Goal: Information Seeking & Learning: Learn about a topic

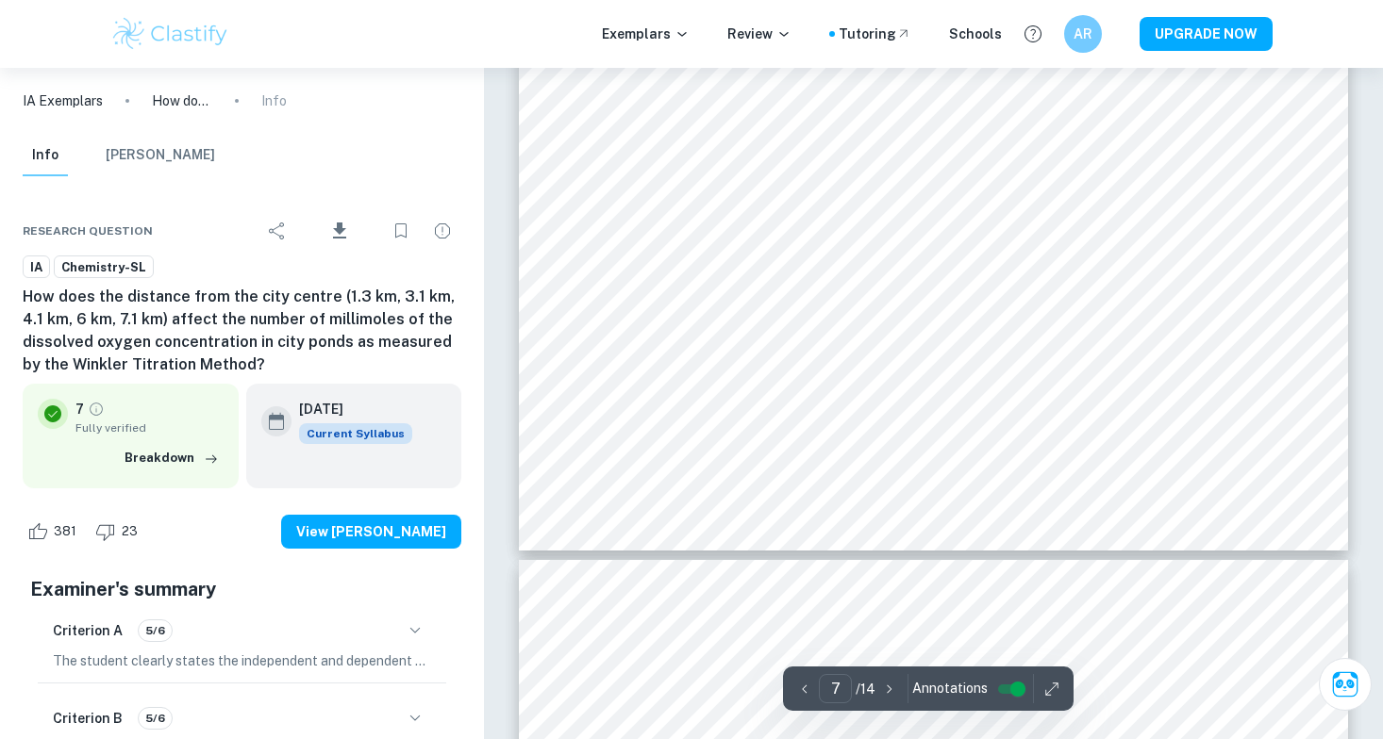
scroll to position [8086, 0]
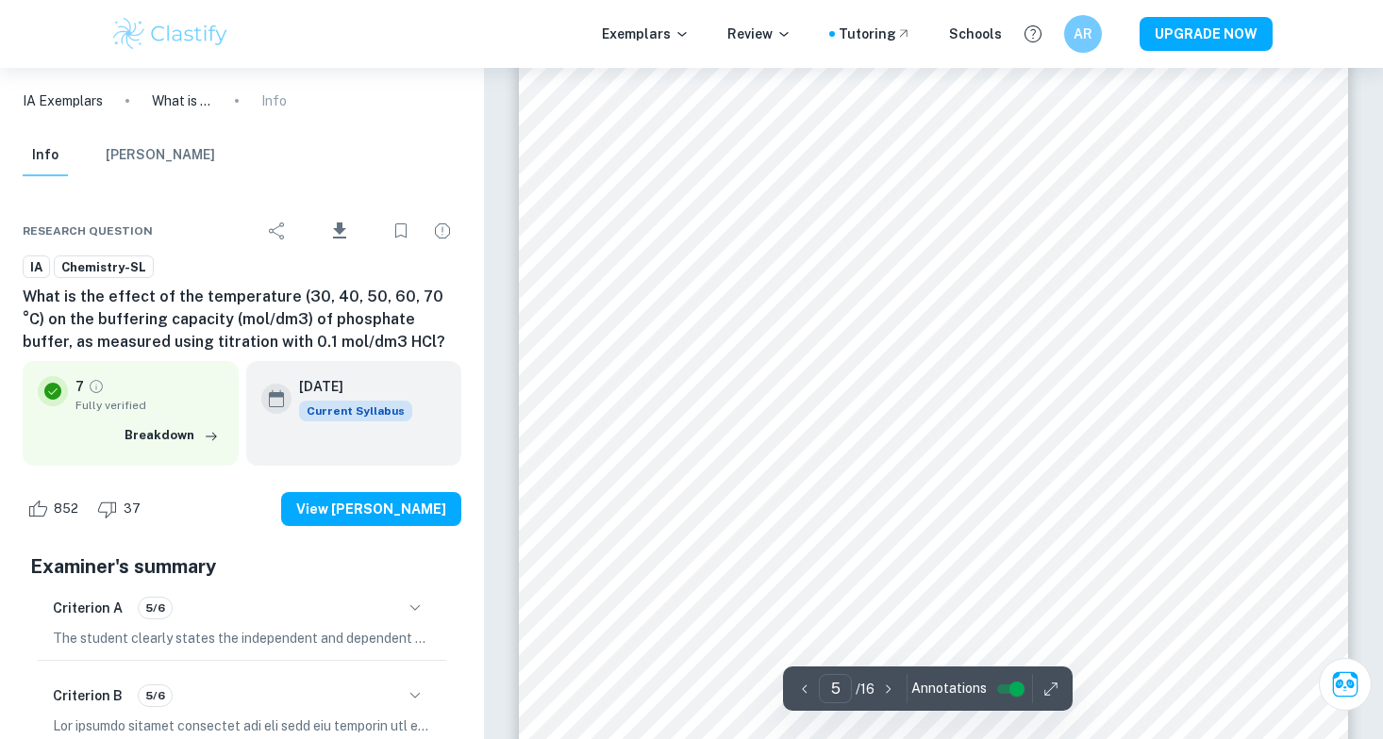
scroll to position [5050, 0]
